Goal: Book appointment/travel/reservation

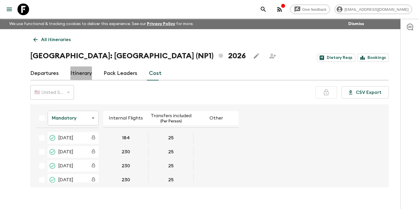
click at [86, 72] on link "Itinerary" at bounding box center [81, 73] width 22 height 14
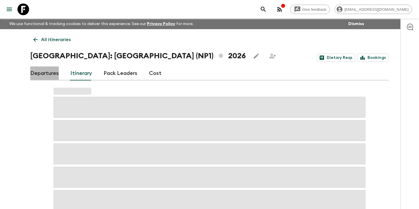
click at [48, 75] on link "Departures" at bounding box center [44, 73] width 28 height 14
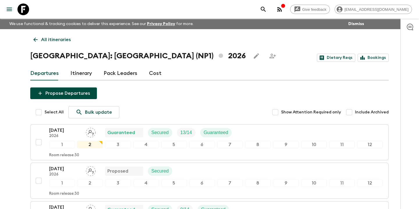
click at [156, 75] on link "Cost" at bounding box center [155, 73] width 13 height 14
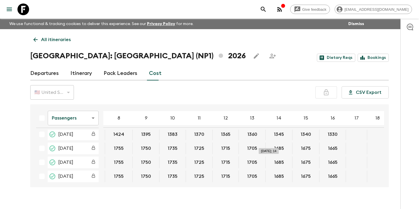
scroll to position [0, 106]
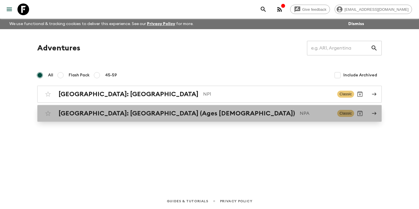
click at [118, 119] on div "[GEOGRAPHIC_DATA]: [GEOGRAPHIC_DATA] (Ages [DEMOGRAPHIC_DATA]) NPA Classic" at bounding box center [198, 113] width 312 height 12
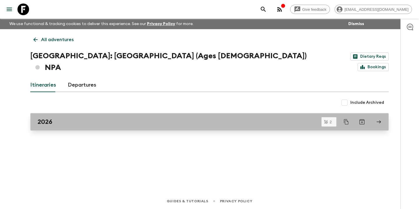
click at [125, 118] on div "2026" at bounding box center [204, 122] width 333 height 8
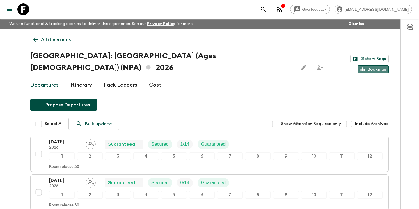
click at [373, 65] on link "Bookings" at bounding box center [372, 69] width 31 height 8
click at [375, 65] on link "Bookings" at bounding box center [372, 69] width 31 height 8
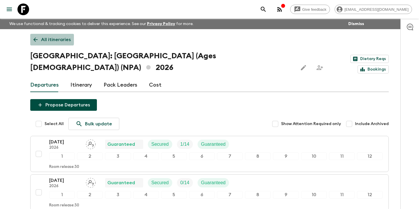
click at [35, 39] on icon at bounding box center [35, 39] width 6 height 6
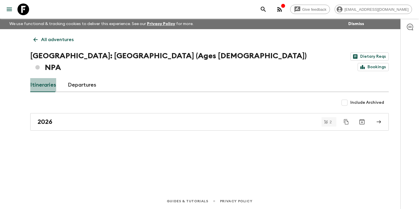
click at [43, 78] on link "Itineraries" at bounding box center [43, 85] width 26 height 14
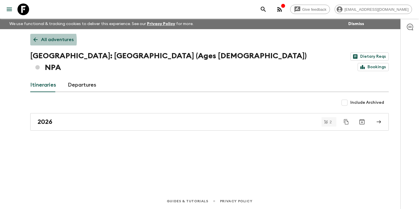
click at [33, 41] on icon at bounding box center [35, 39] width 6 height 6
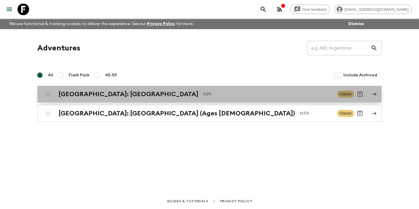
click at [153, 98] on div "Nepal: Annapurna Base Camp NP1 Classic" at bounding box center [198, 94] width 312 height 12
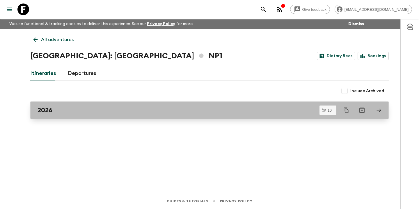
click at [145, 115] on link "2026" at bounding box center [209, 109] width 358 height 17
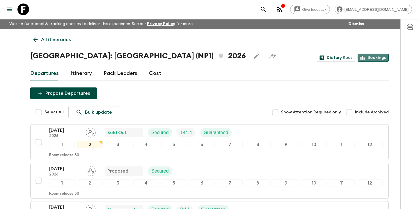
click at [379, 57] on link "Bookings" at bounding box center [372, 58] width 31 height 8
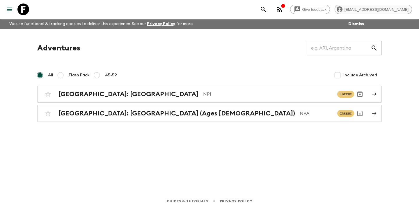
click at [382, 8] on span "[EMAIL_ADDRESS][DOMAIN_NAME]" at bounding box center [376, 9] width 70 height 4
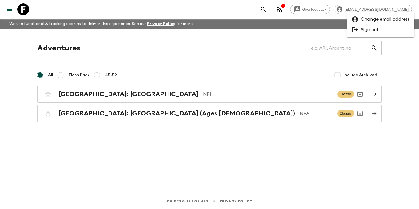
click at [261, 66] on div at bounding box center [209, 104] width 419 height 209
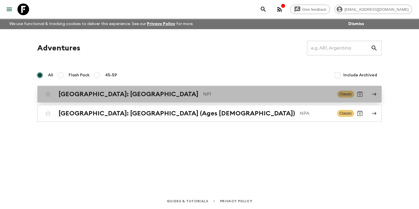
click at [304, 88] on div "[GEOGRAPHIC_DATA]: [GEOGRAPHIC_DATA] NP1 Classic" at bounding box center [198, 94] width 312 height 12
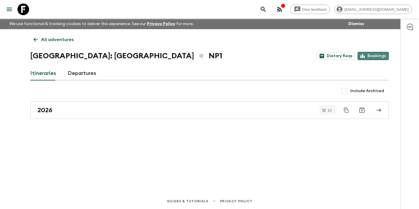
click at [369, 58] on link "Bookings" at bounding box center [372, 56] width 31 height 8
